Goal: Find specific page/section: Find specific page/section

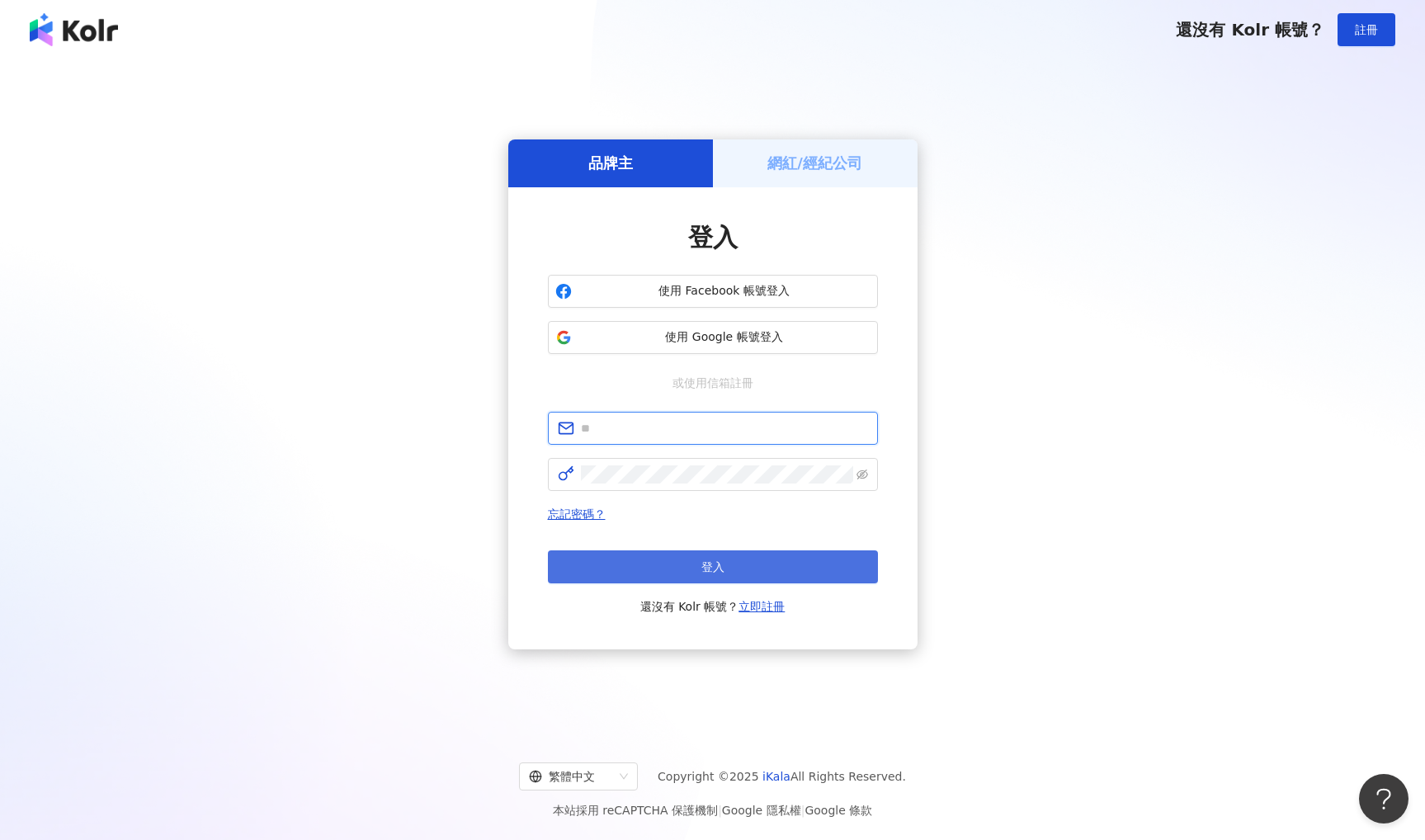
type input "**********"
click at [670, 563] on button "登入" at bounding box center [713, 566] width 330 height 33
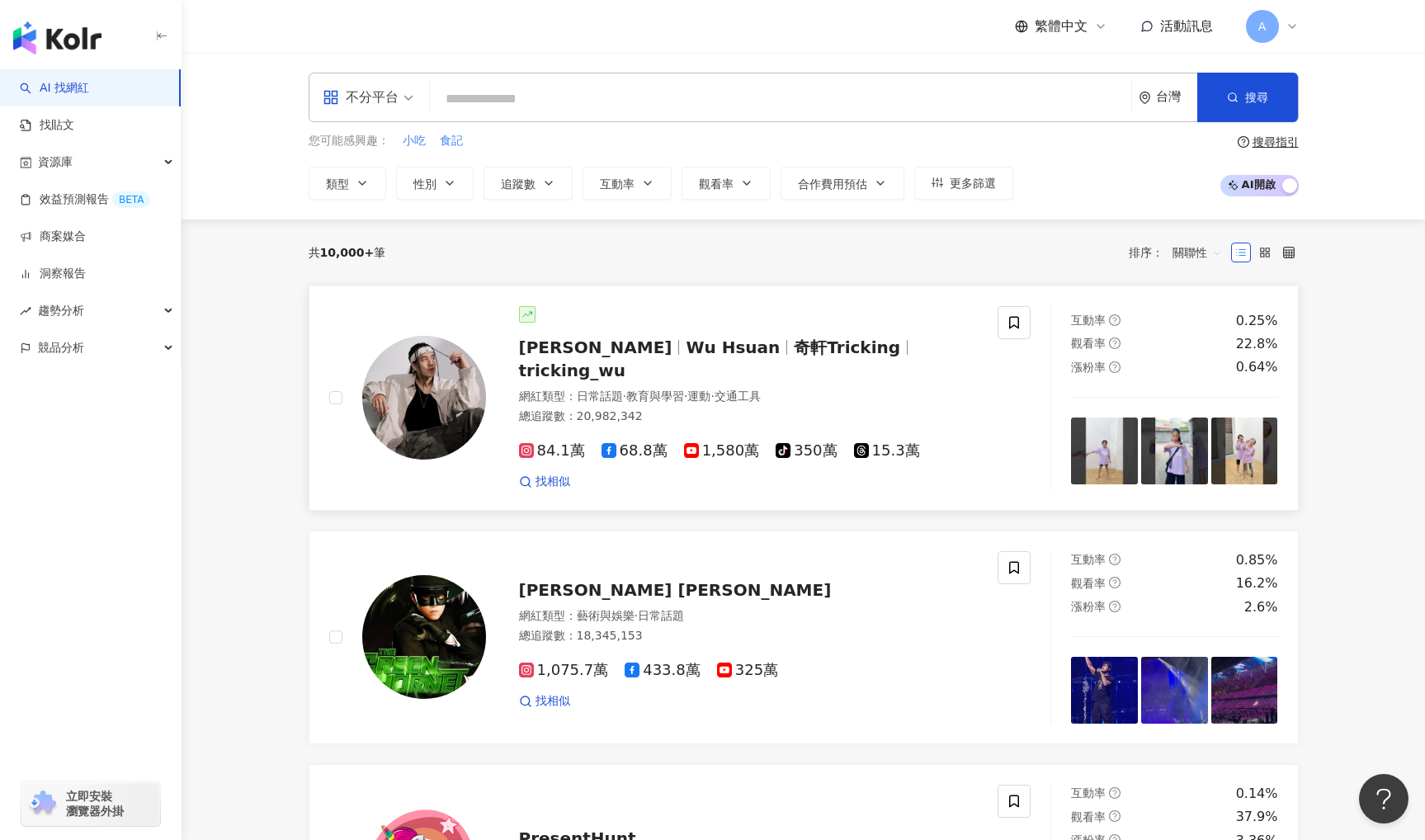
click at [794, 354] on span "奇軒Tricking" at bounding box center [847, 347] width 107 height 20
